Goal: Find specific page/section: Find specific page/section

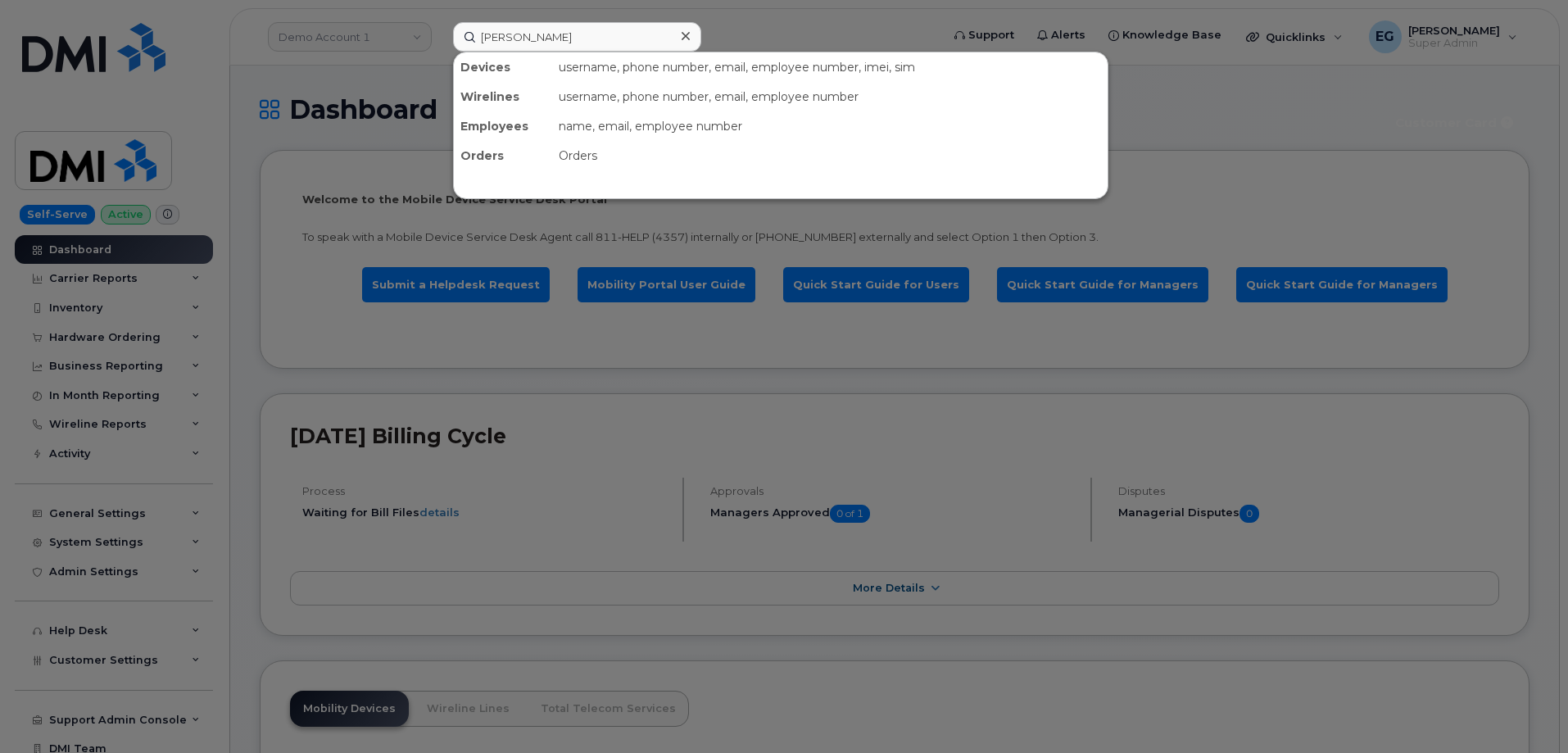
drag, startPoint x: 0, startPoint y: 0, endPoint x: 512, endPoint y: 36, distance: 513.3
click at [512, 36] on input "[PERSON_NAME]" at bounding box center [577, 37] width 248 height 30
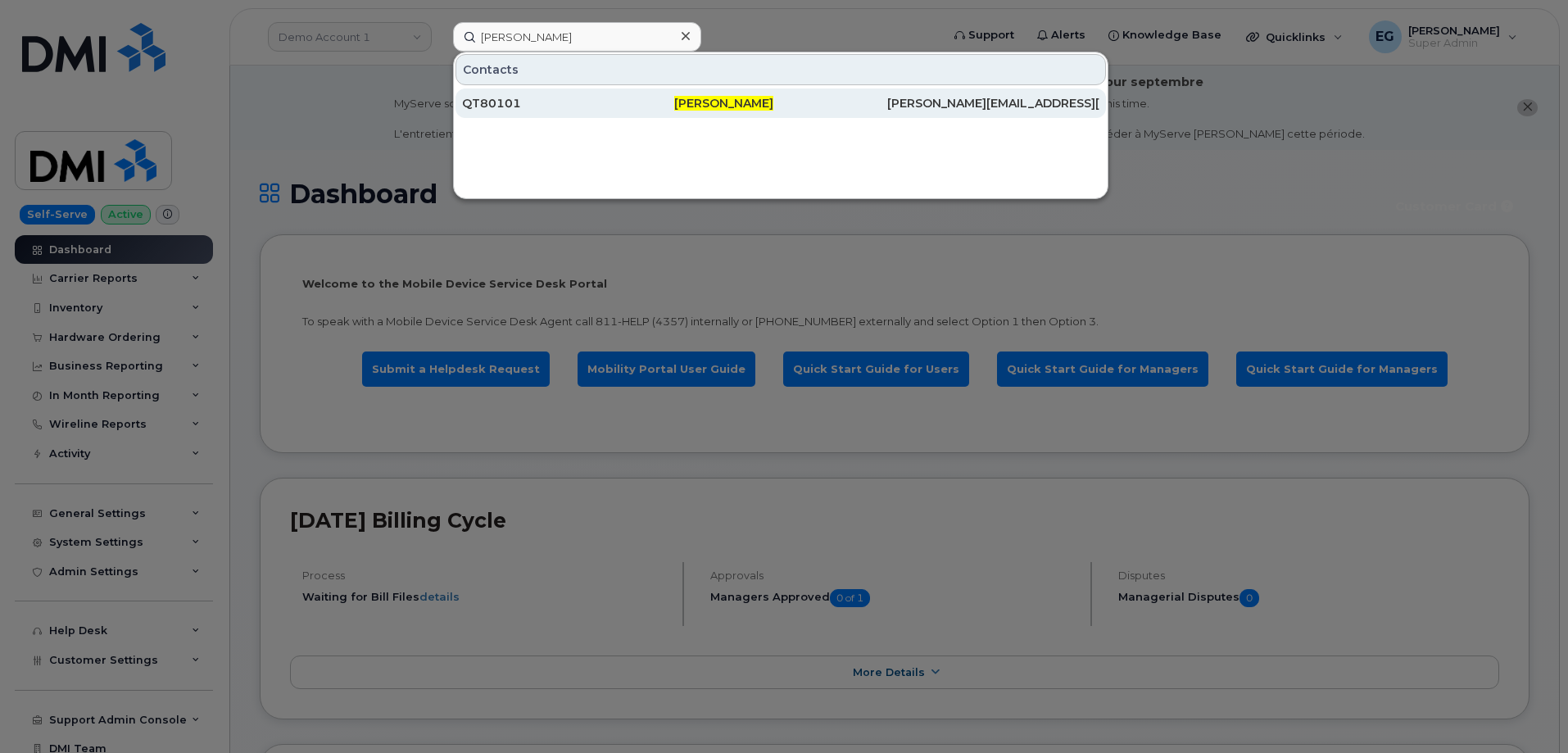
type input "[PERSON_NAME]"
click at [502, 102] on div "QT80101" at bounding box center [568, 103] width 212 height 16
